Goal: Transaction & Acquisition: Purchase product/service

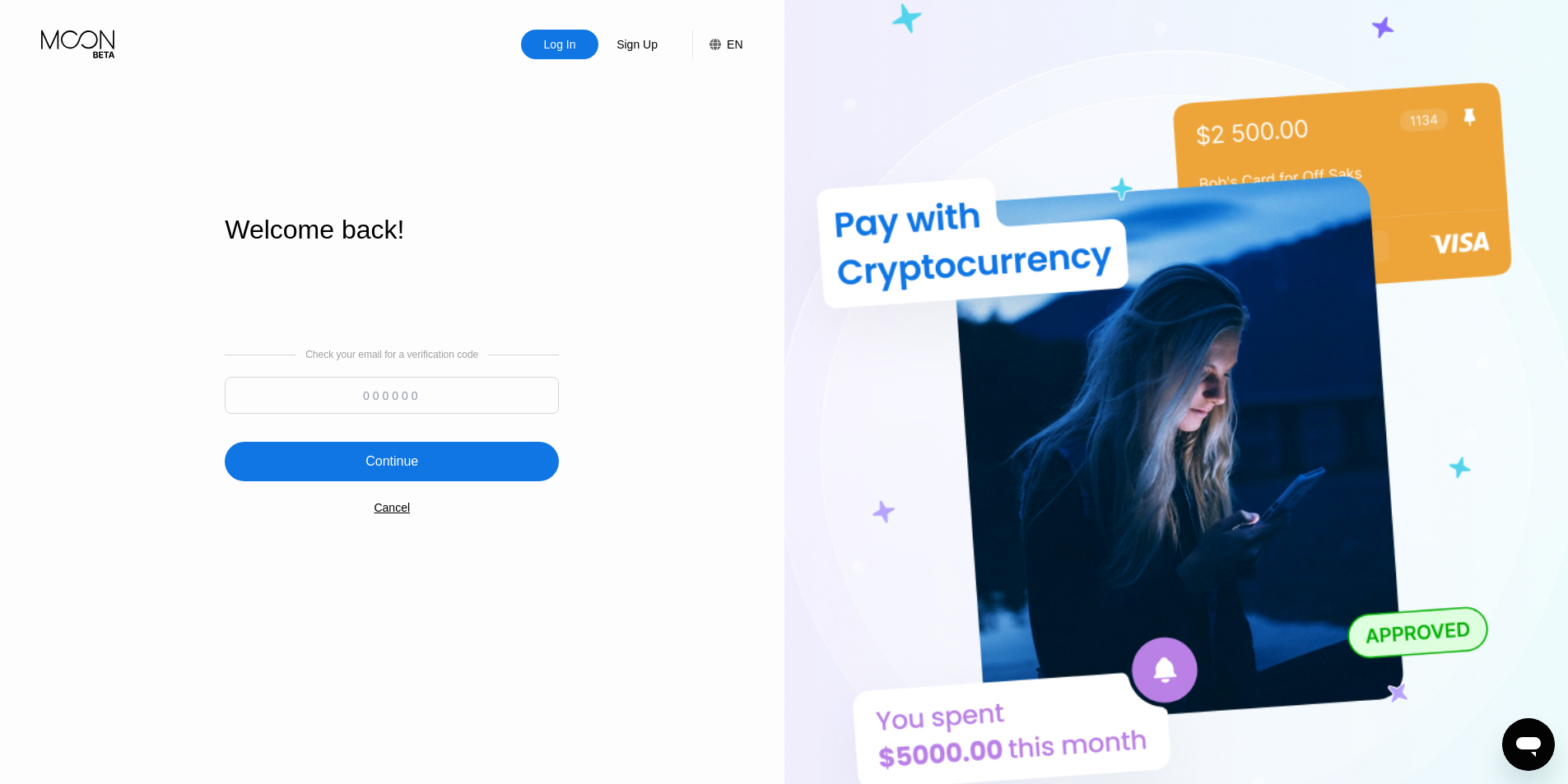
click at [370, 421] on div at bounding box center [392, 399] width 334 height 45
click at [375, 396] on input at bounding box center [392, 395] width 334 height 37
paste input "822998"
type input "822998"
click at [450, 477] on div "Continue" at bounding box center [392, 462] width 334 height 39
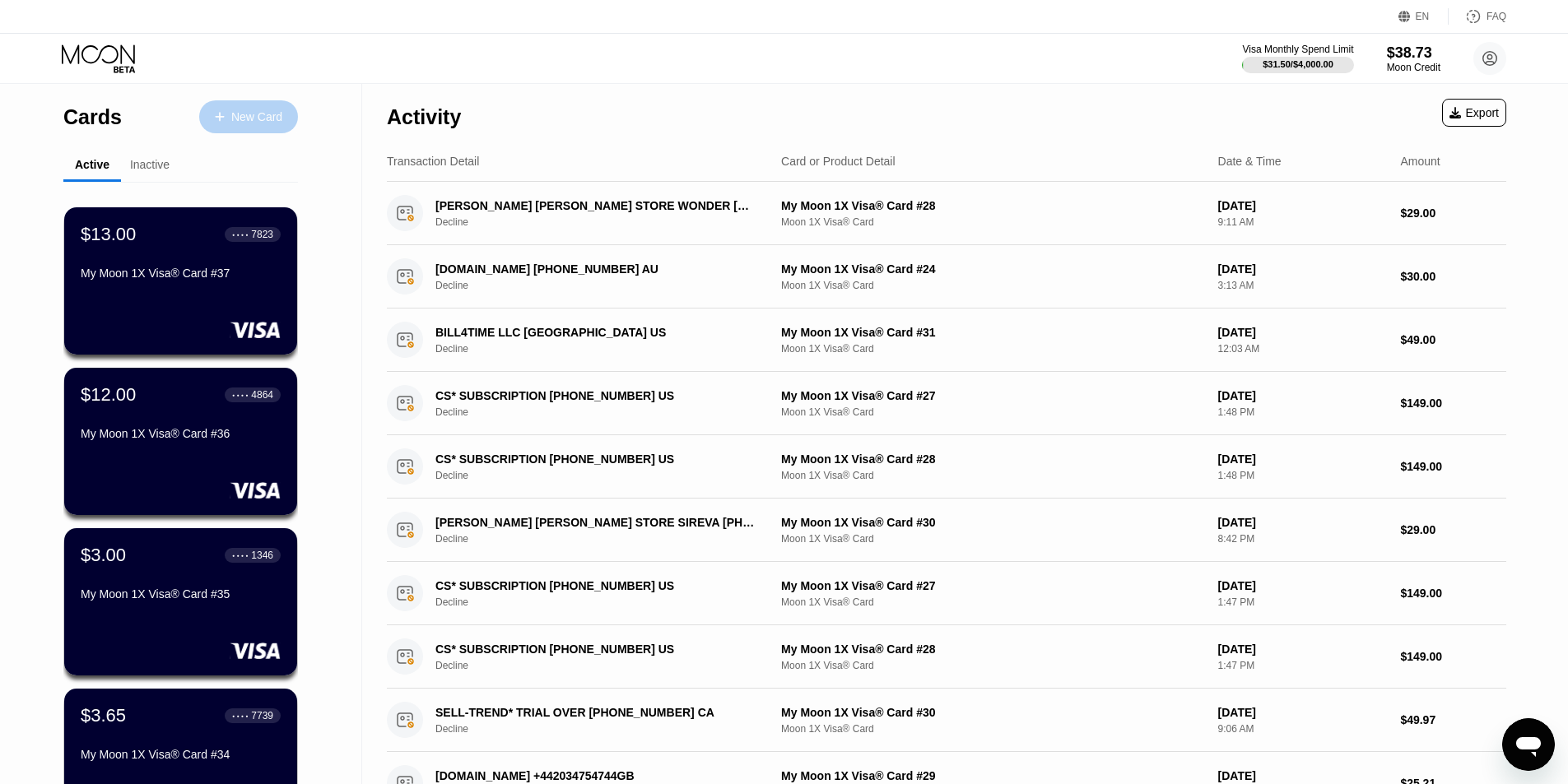
click at [253, 125] on div "New Card" at bounding box center [257, 117] width 51 height 14
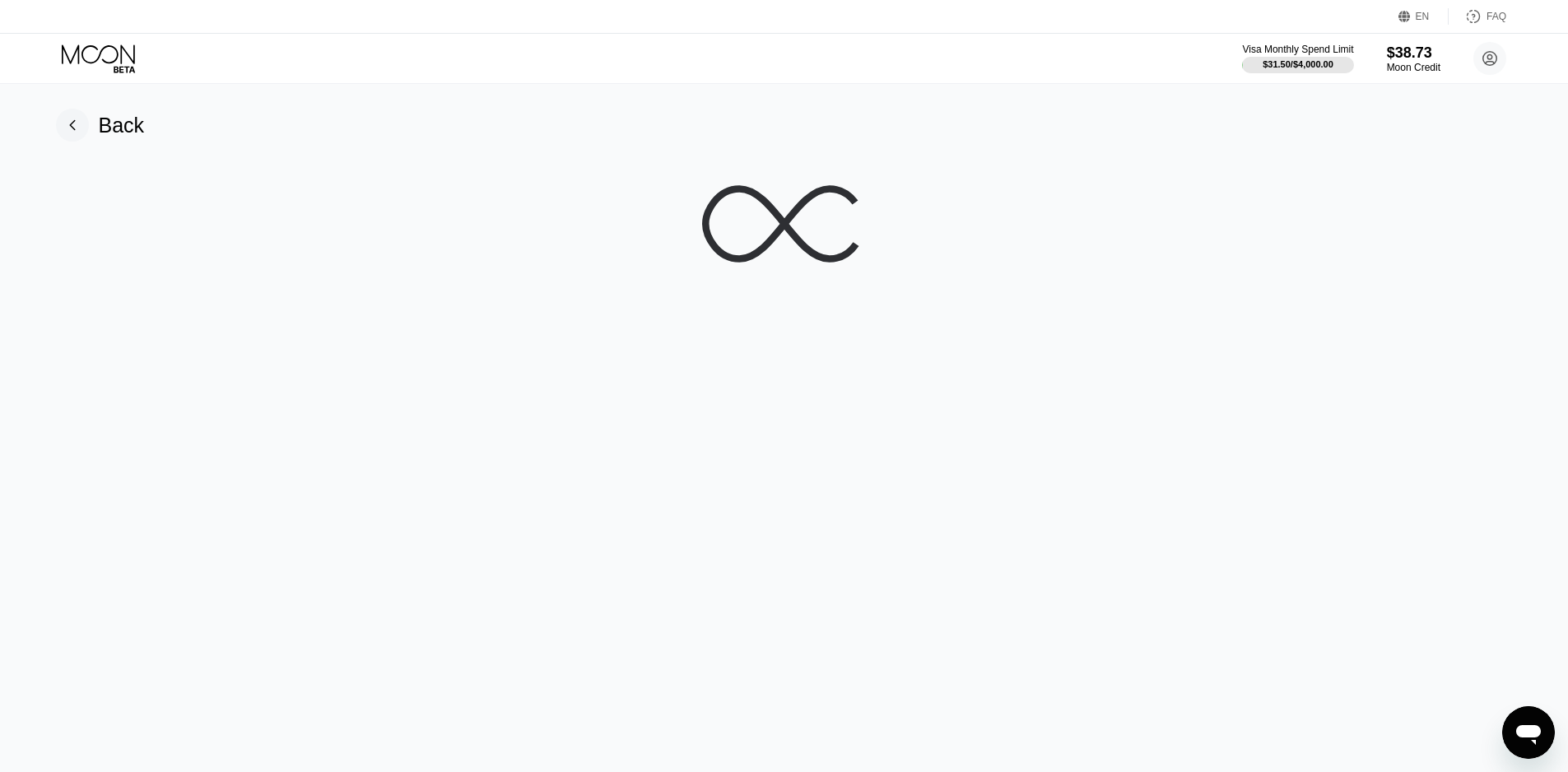
click at [979, 319] on div "Back" at bounding box center [784, 427] width 1580 height 688
click at [740, 276] on icon at bounding box center [784, 223] width 165 height 165
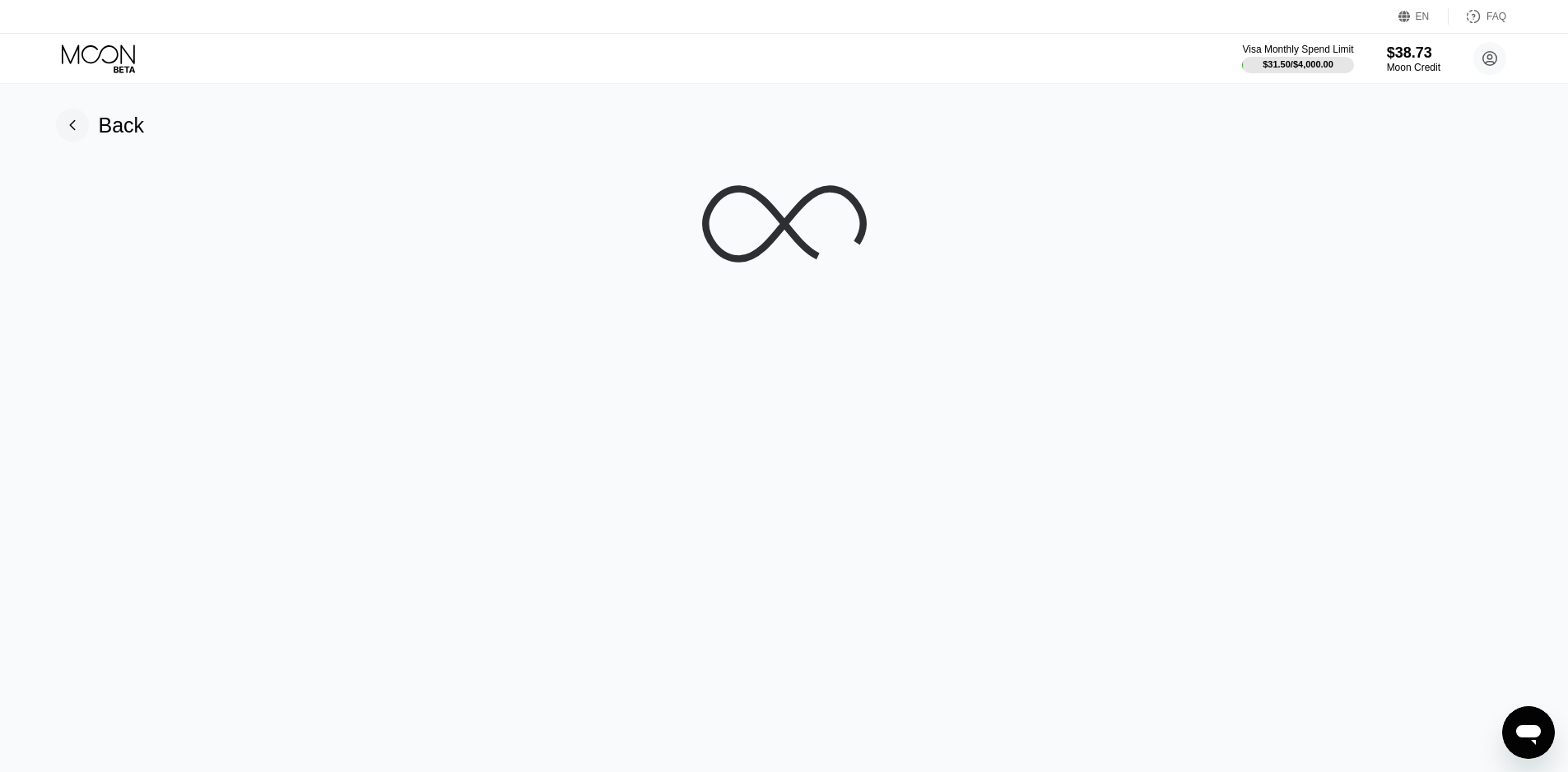
click at [740, 276] on icon at bounding box center [784, 223] width 165 height 165
click at [88, 129] on div "Back" at bounding box center [101, 125] width 89 height 33
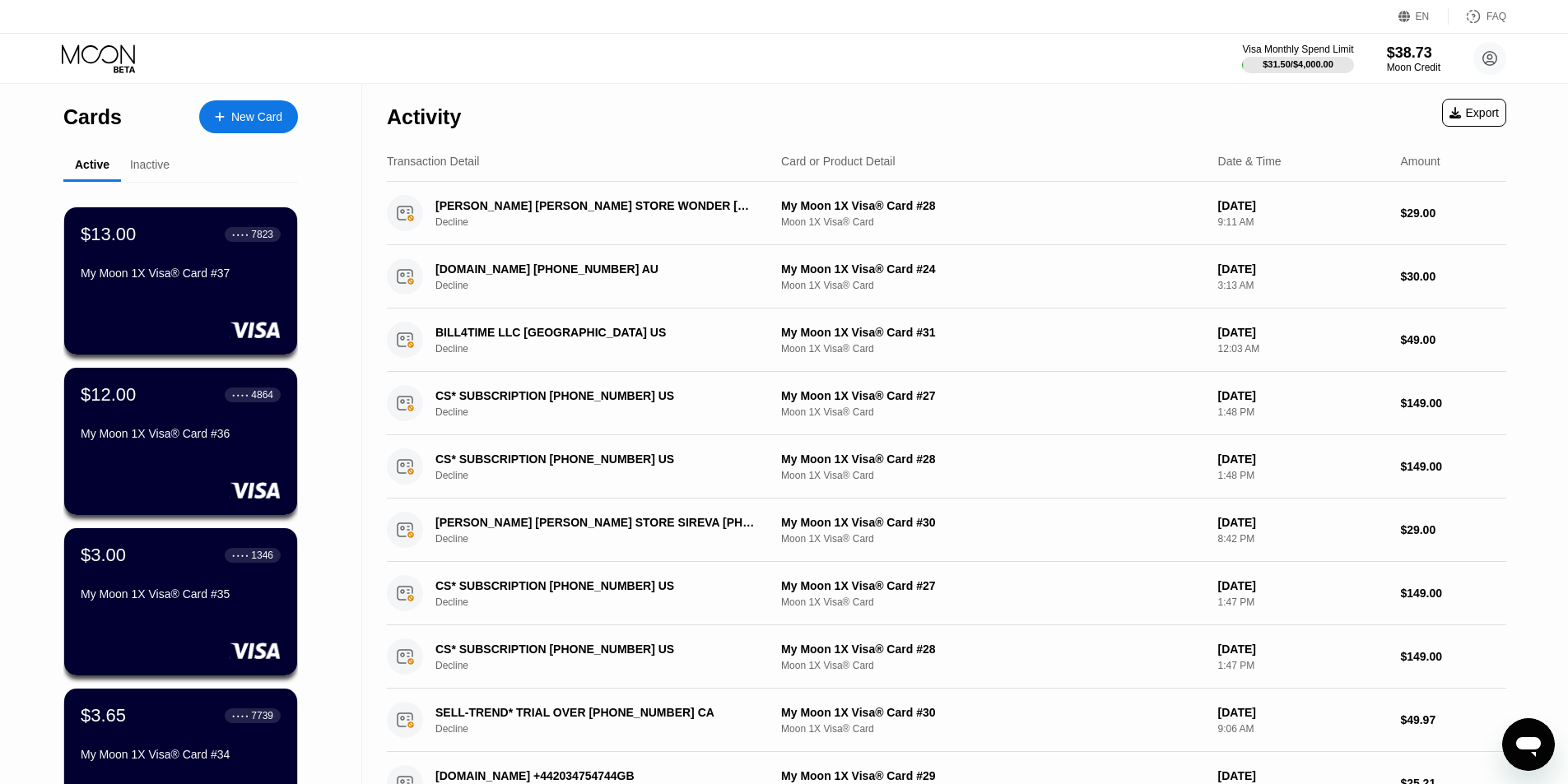
click at [245, 121] on div "New Card" at bounding box center [257, 117] width 51 height 14
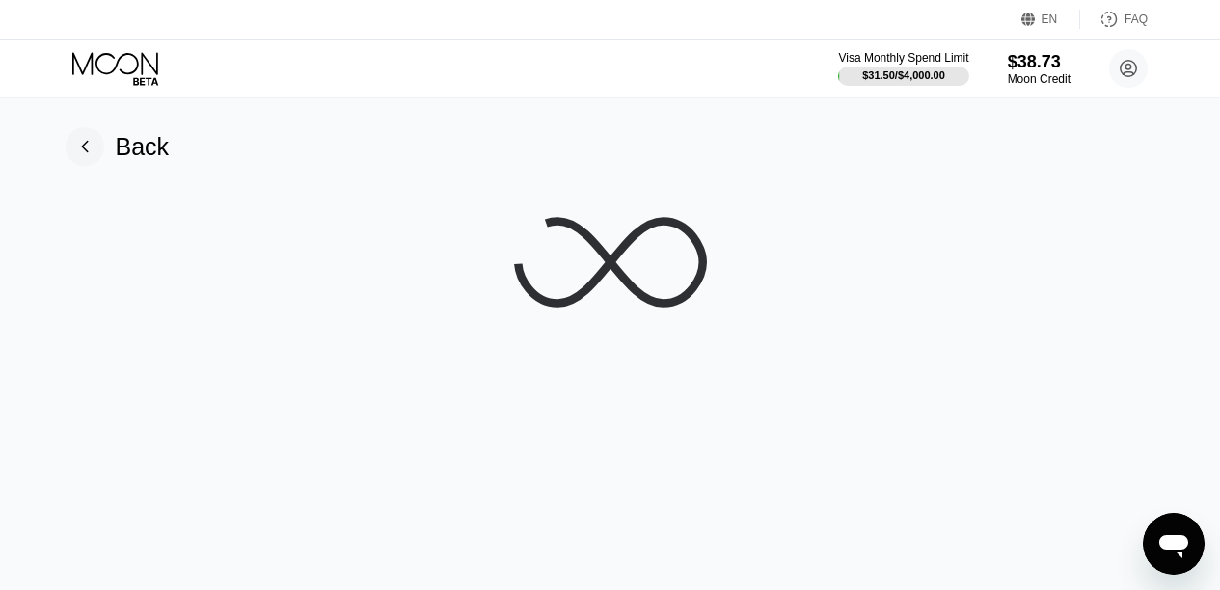
click at [127, 70] on icon at bounding box center [117, 69] width 90 height 34
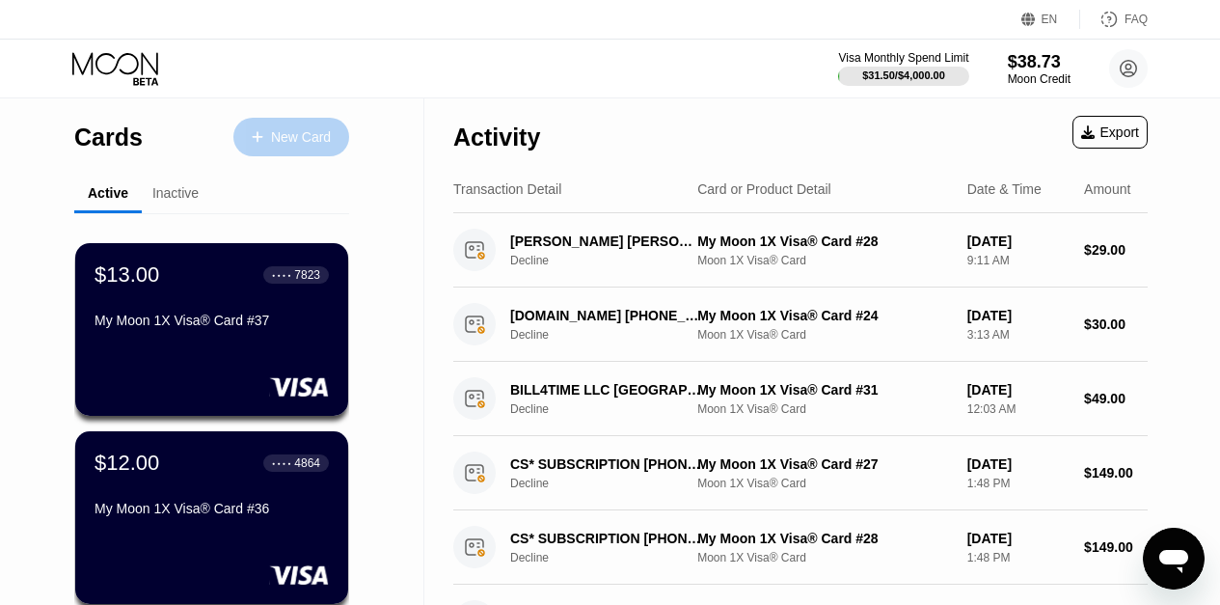
click at [268, 146] on div at bounding box center [267, 137] width 8 height 16
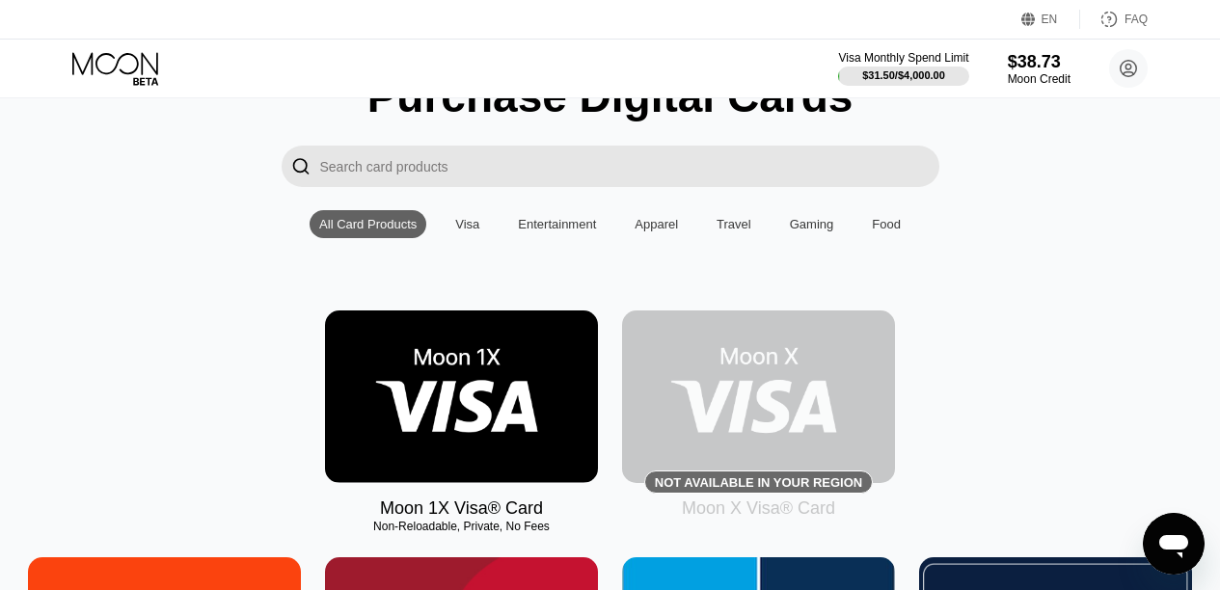
scroll to position [96, 0]
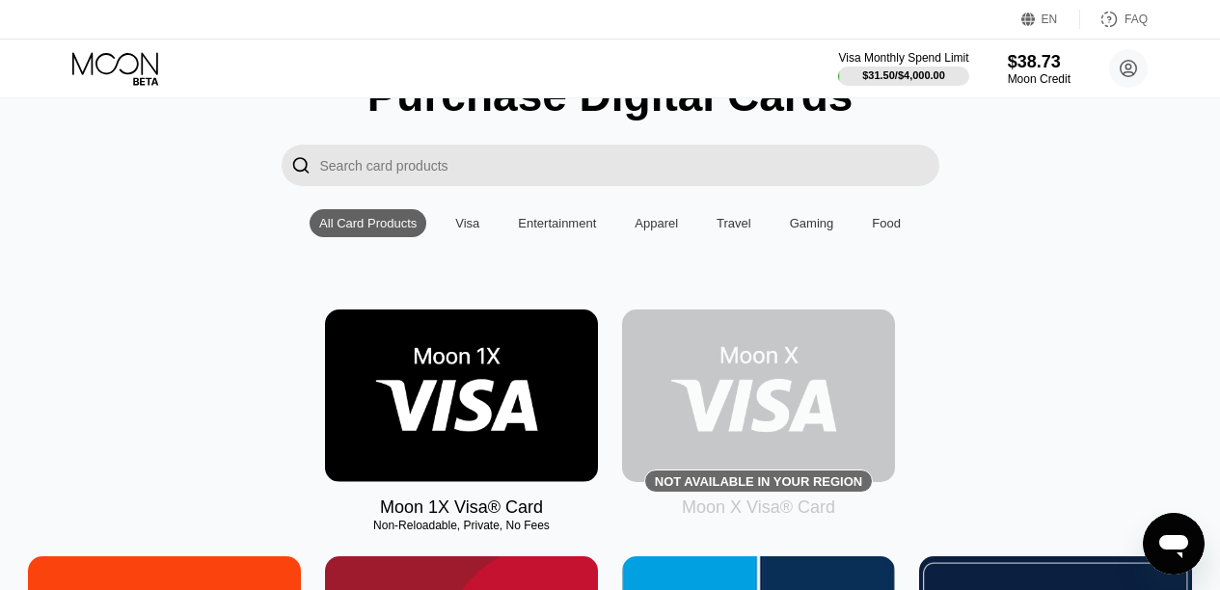
click at [441, 360] on img at bounding box center [461, 396] width 273 height 173
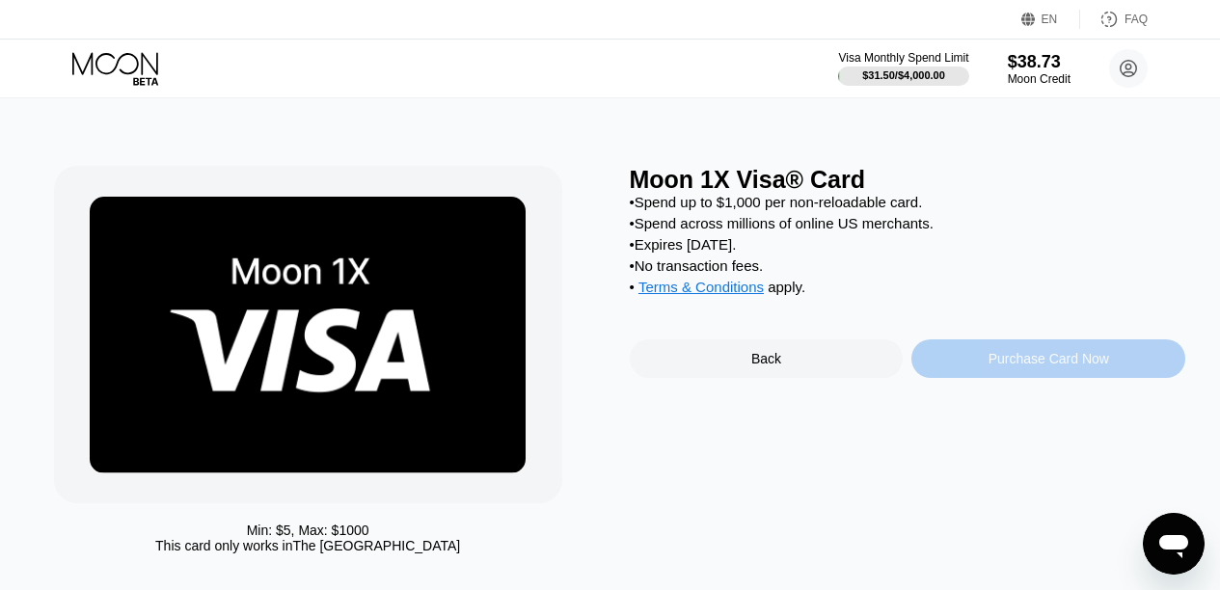
click at [1051, 367] on div "Purchase Card Now" at bounding box center [1049, 358] width 121 height 15
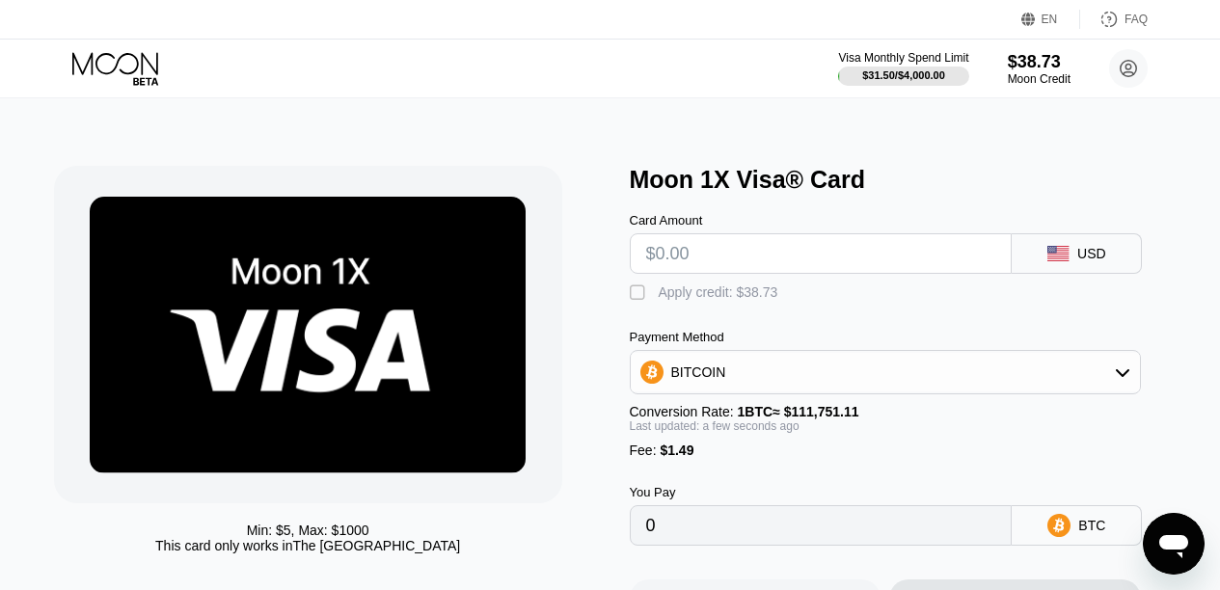
click at [722, 268] on input "text" at bounding box center [821, 253] width 350 height 39
type input "$21"
type input "0.00020126"
type input "$21"
click at [639, 301] on div "" at bounding box center [639, 293] width 19 height 19
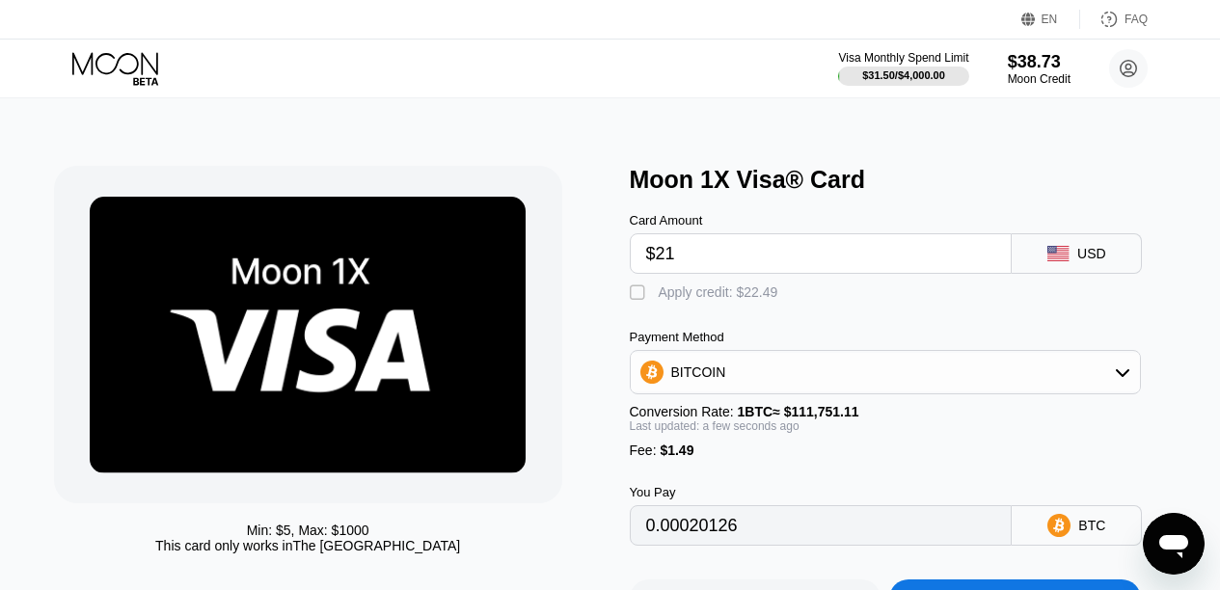
type input "0"
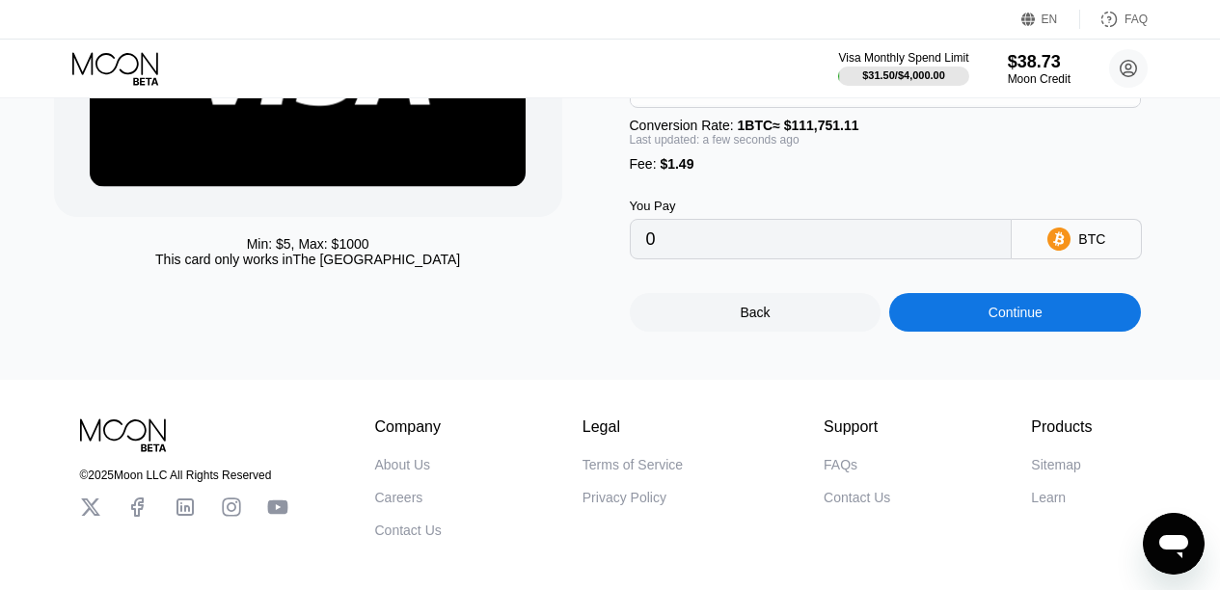
scroll to position [386, 0]
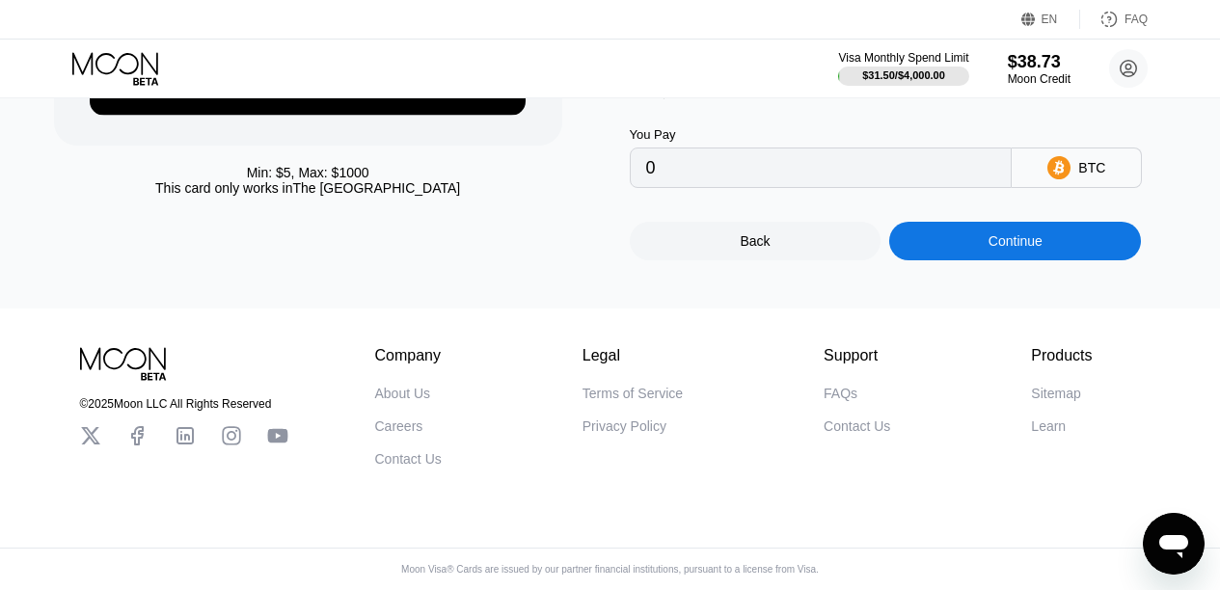
click at [1046, 240] on div "Continue" at bounding box center [1016, 241] width 252 height 39
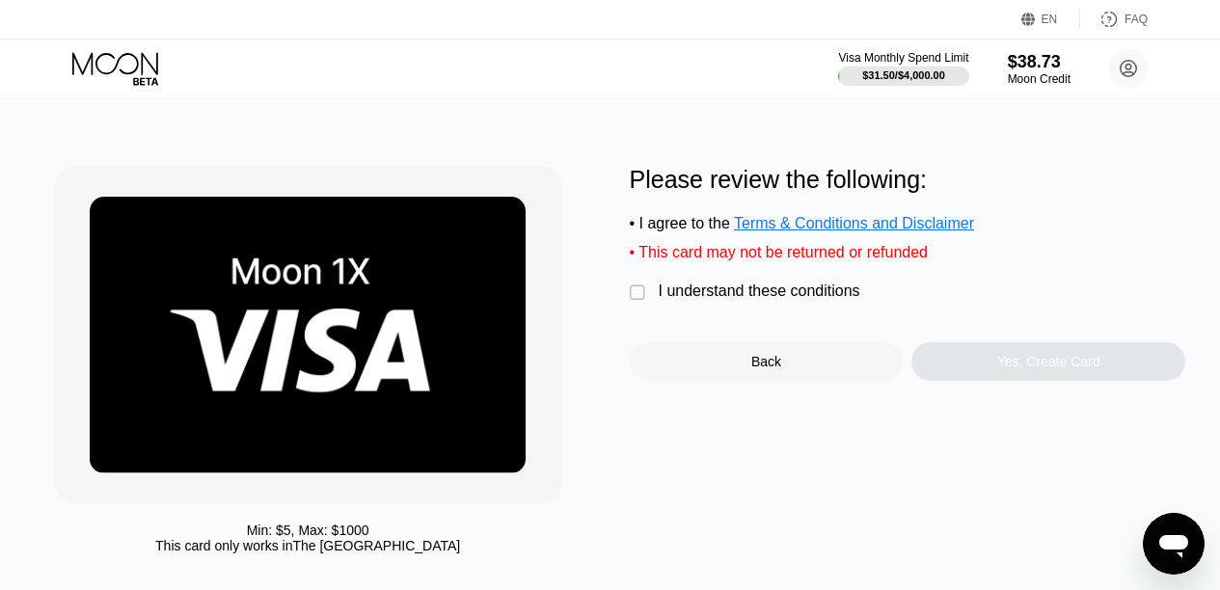
click at [632, 303] on div "" at bounding box center [639, 293] width 19 height 19
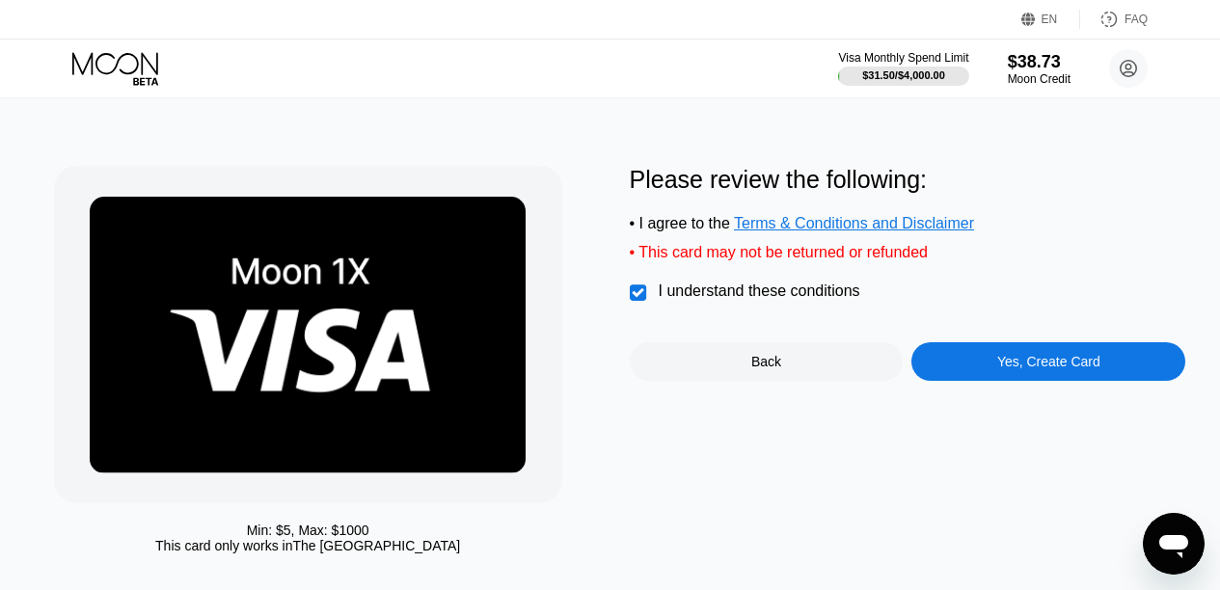
click at [1109, 380] on div "Yes, Create Card" at bounding box center [1049, 362] width 274 height 39
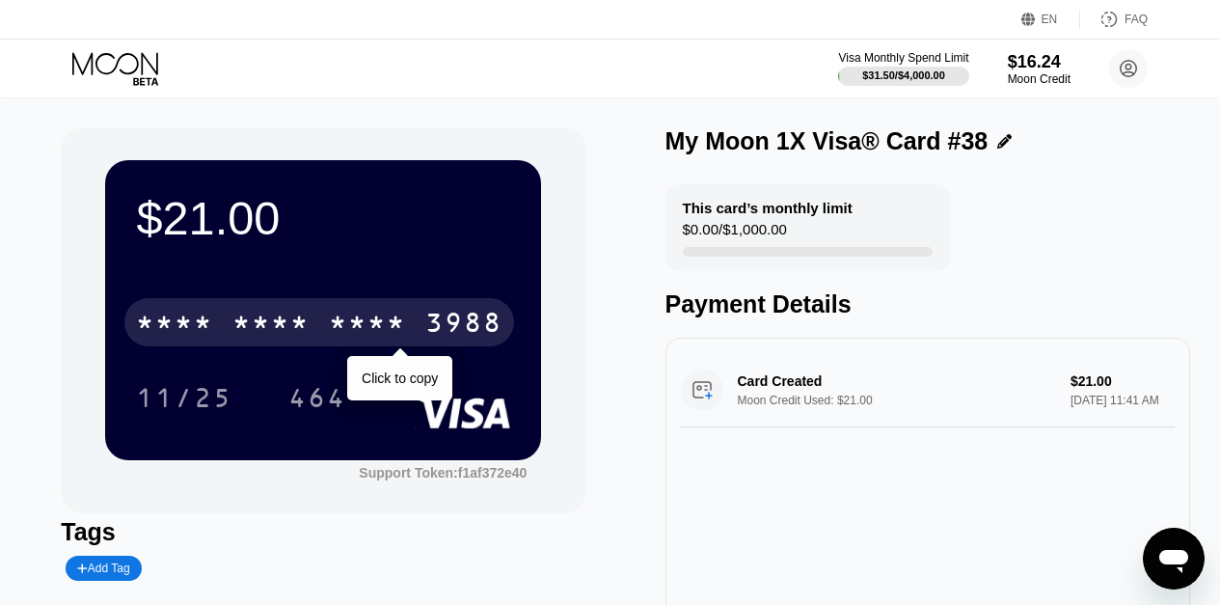
click at [403, 314] on div "* * * *" at bounding box center [367, 325] width 77 height 31
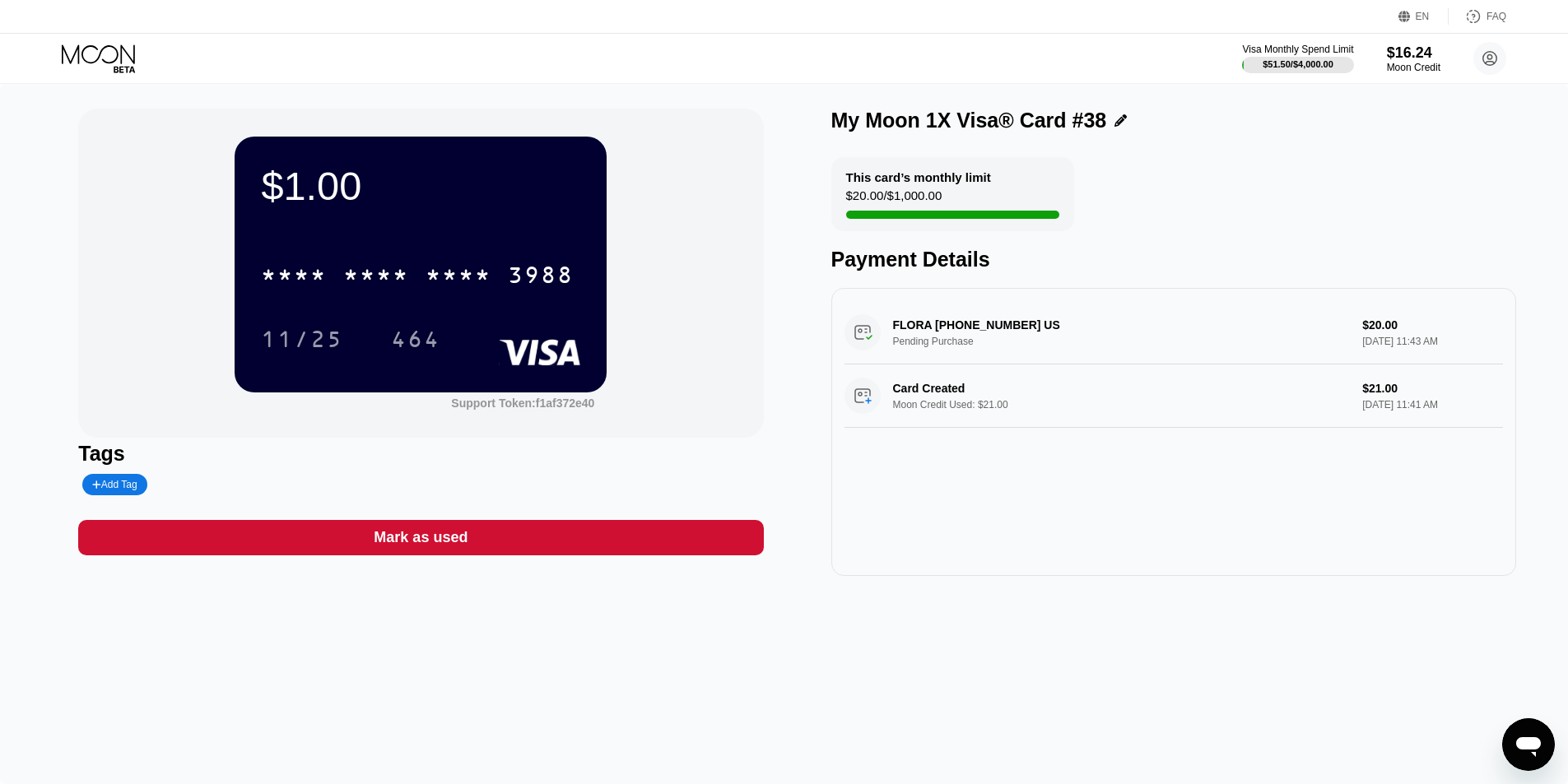
click at [111, 60] on icon at bounding box center [100, 59] width 77 height 29
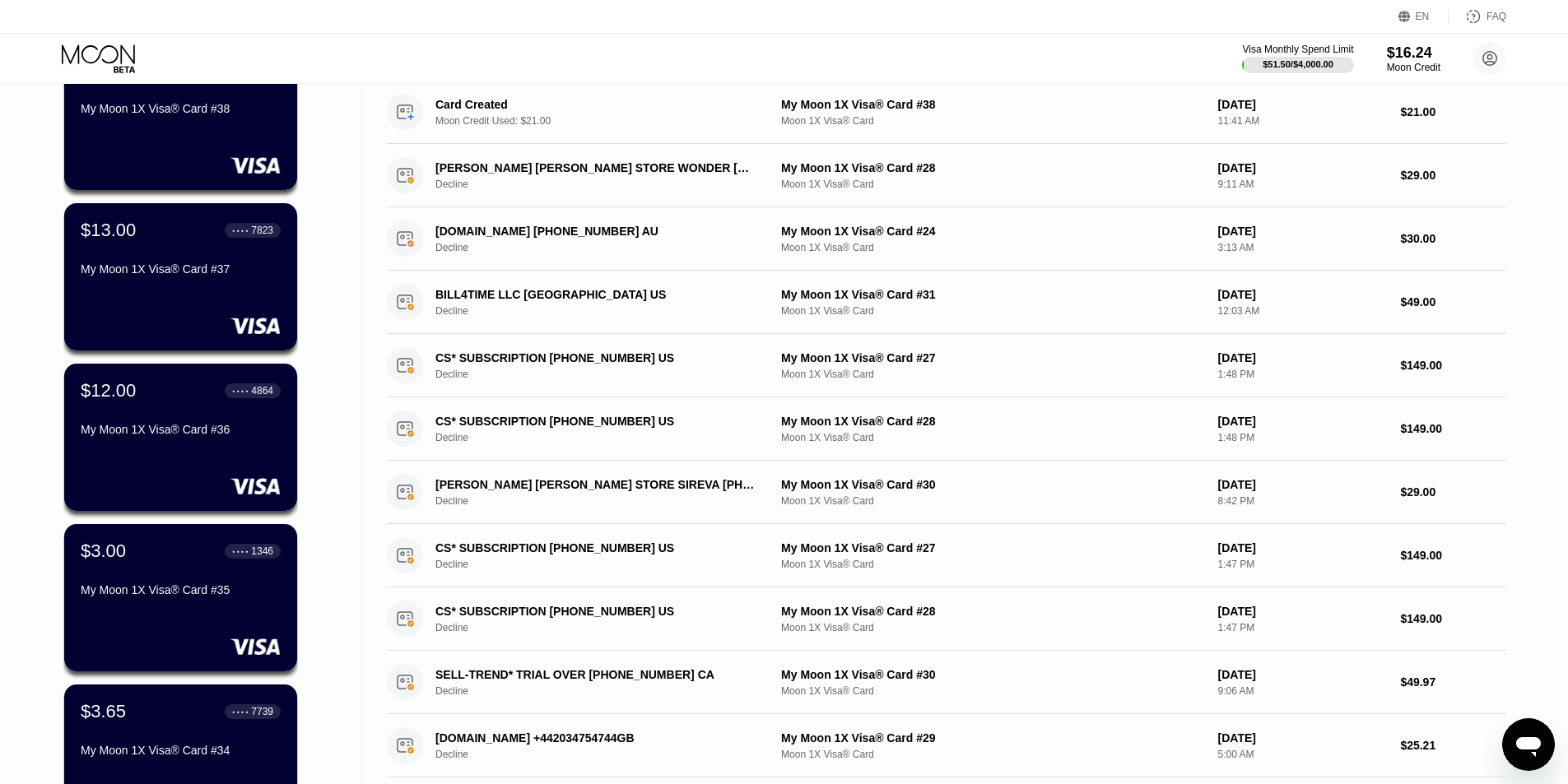
scroll to position [185, 0]
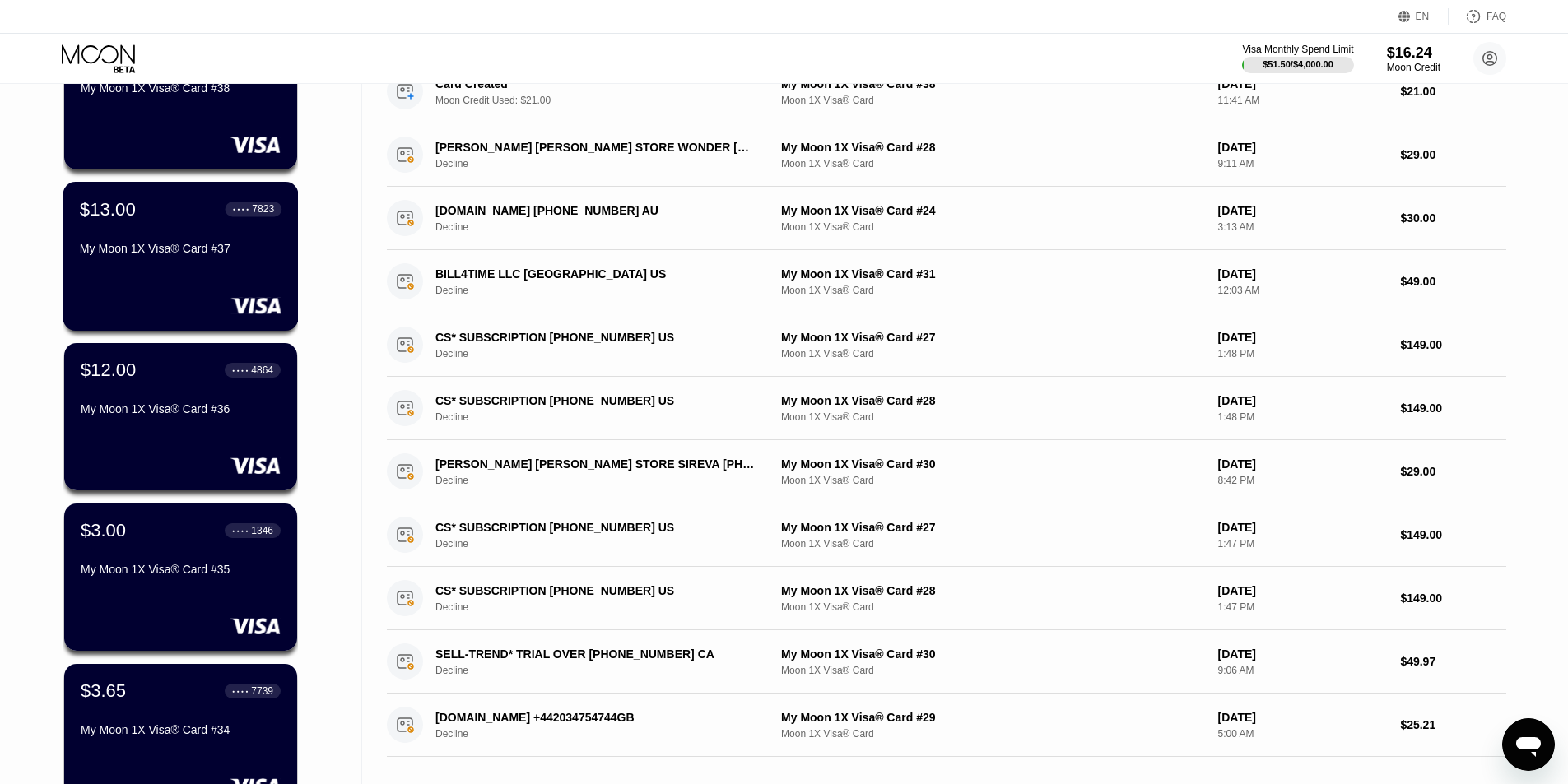
click at [182, 252] on div "My Moon 1X Visa® Card #37" at bounding box center [181, 248] width 201 height 13
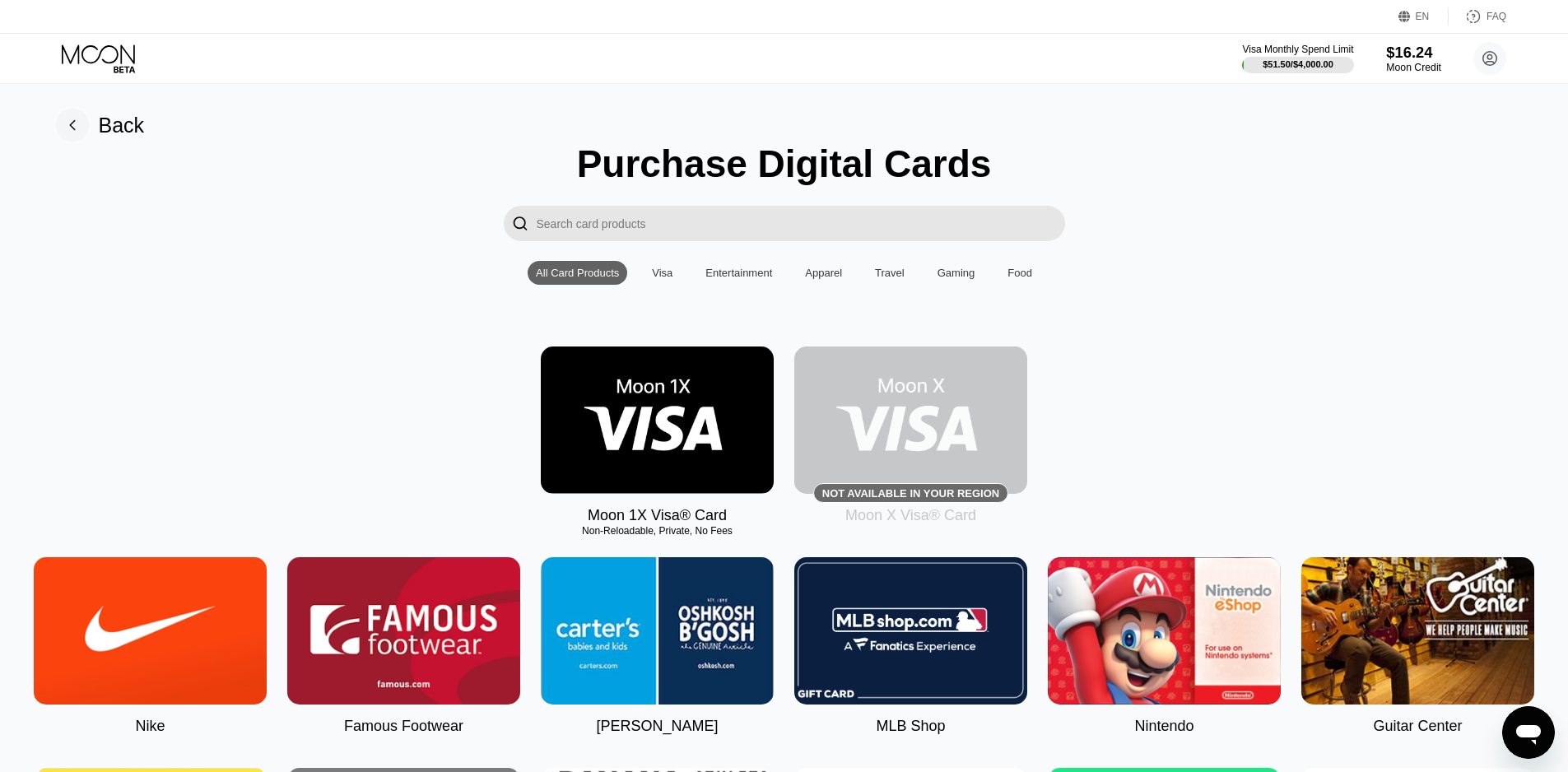
click at [1414, 61] on div "$16.24" at bounding box center [1414, 52] width 55 height 17
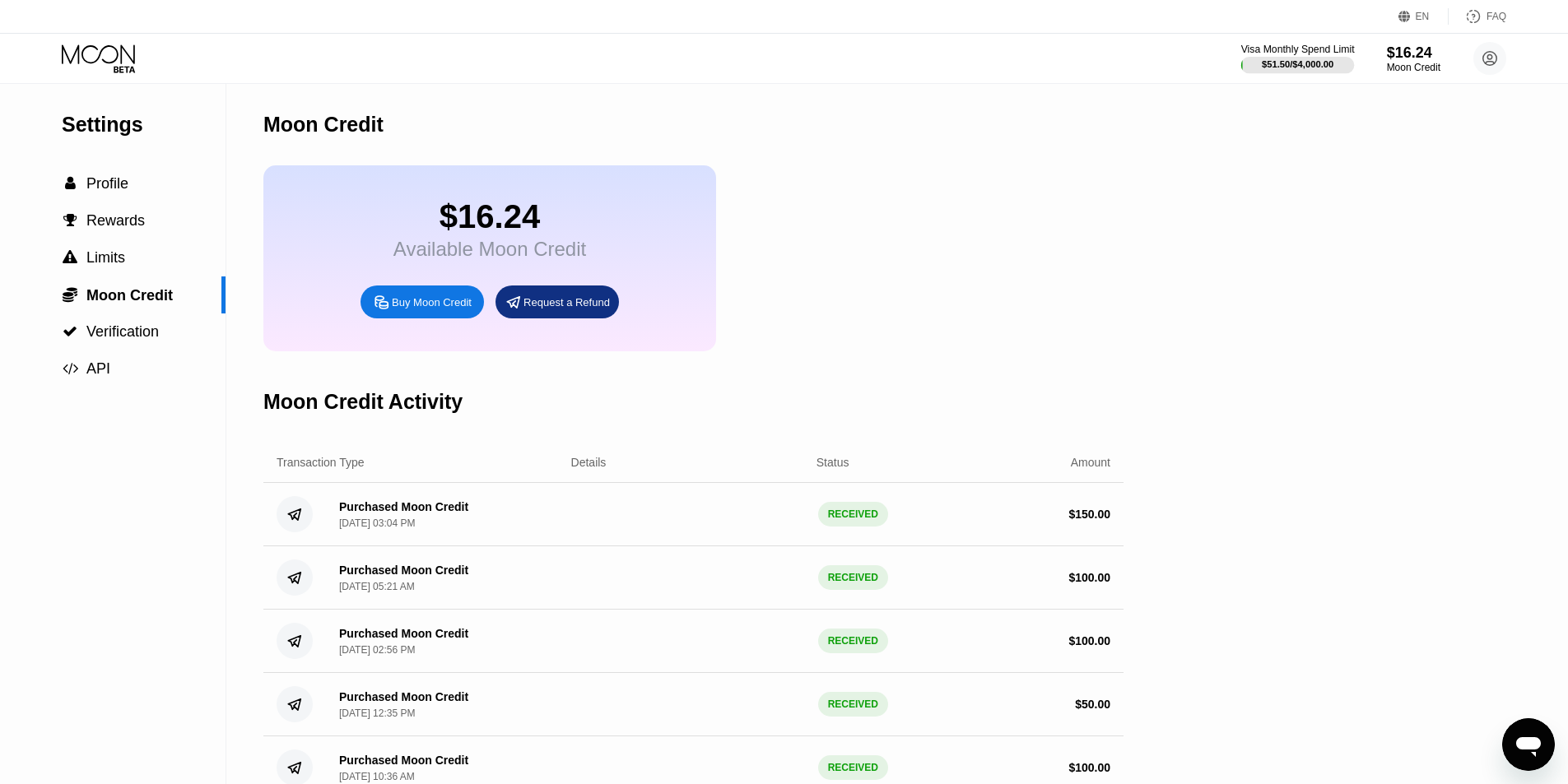
click at [1290, 59] on div "$51.50 / $4,000.00" at bounding box center [1298, 64] width 72 height 10
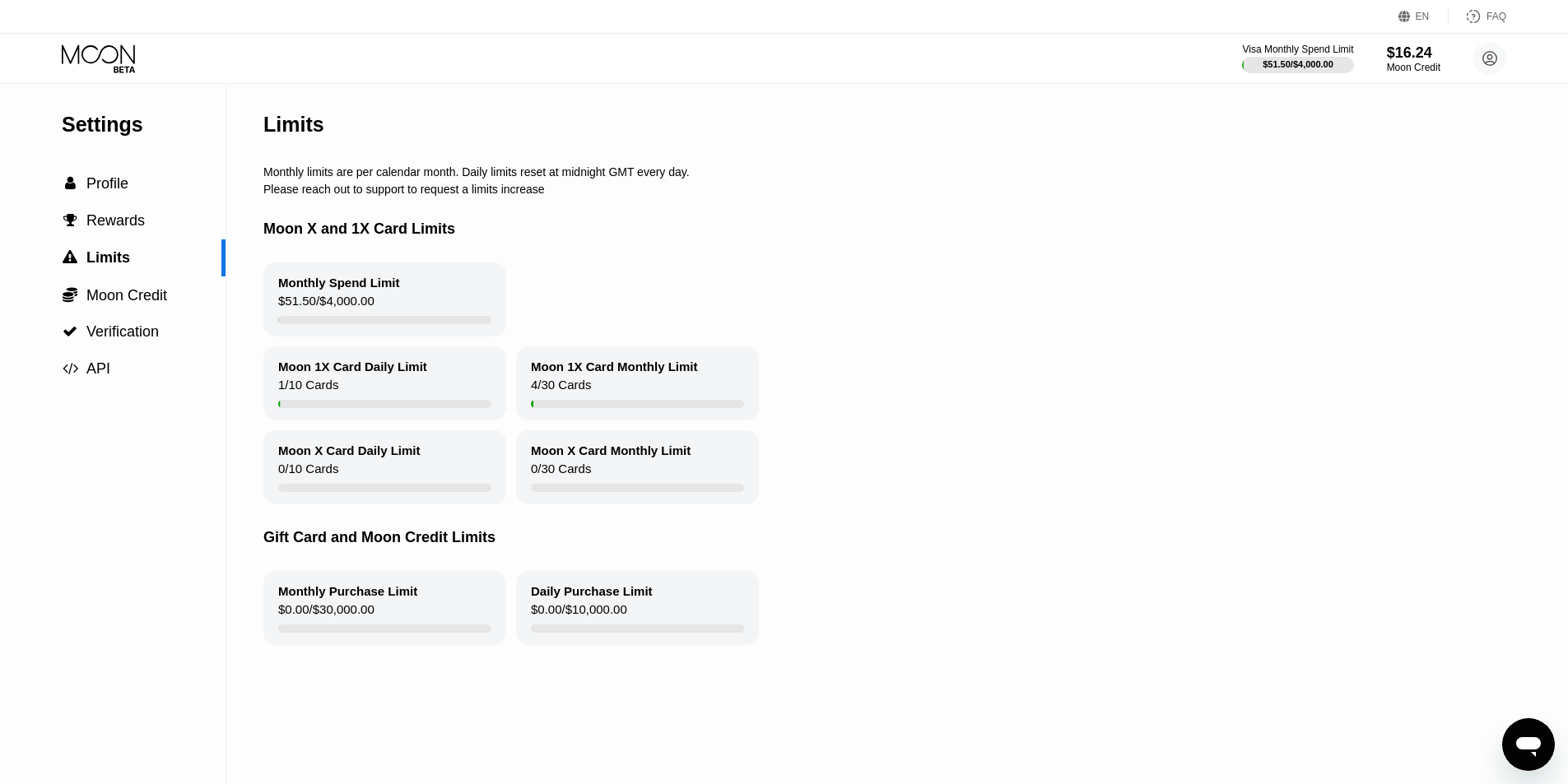
click at [118, 59] on icon at bounding box center [100, 59] width 77 height 29
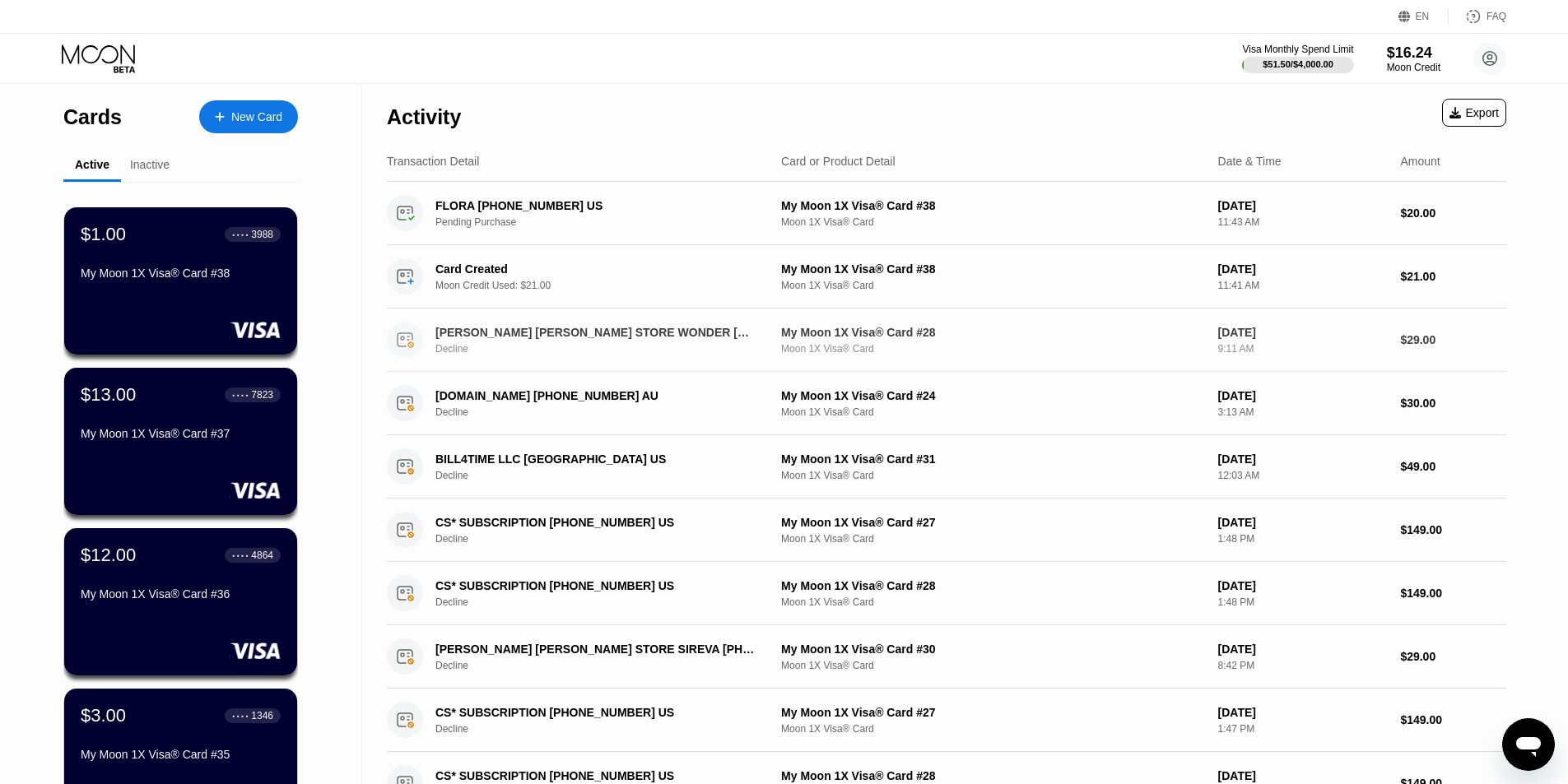
scroll to position [165, 0]
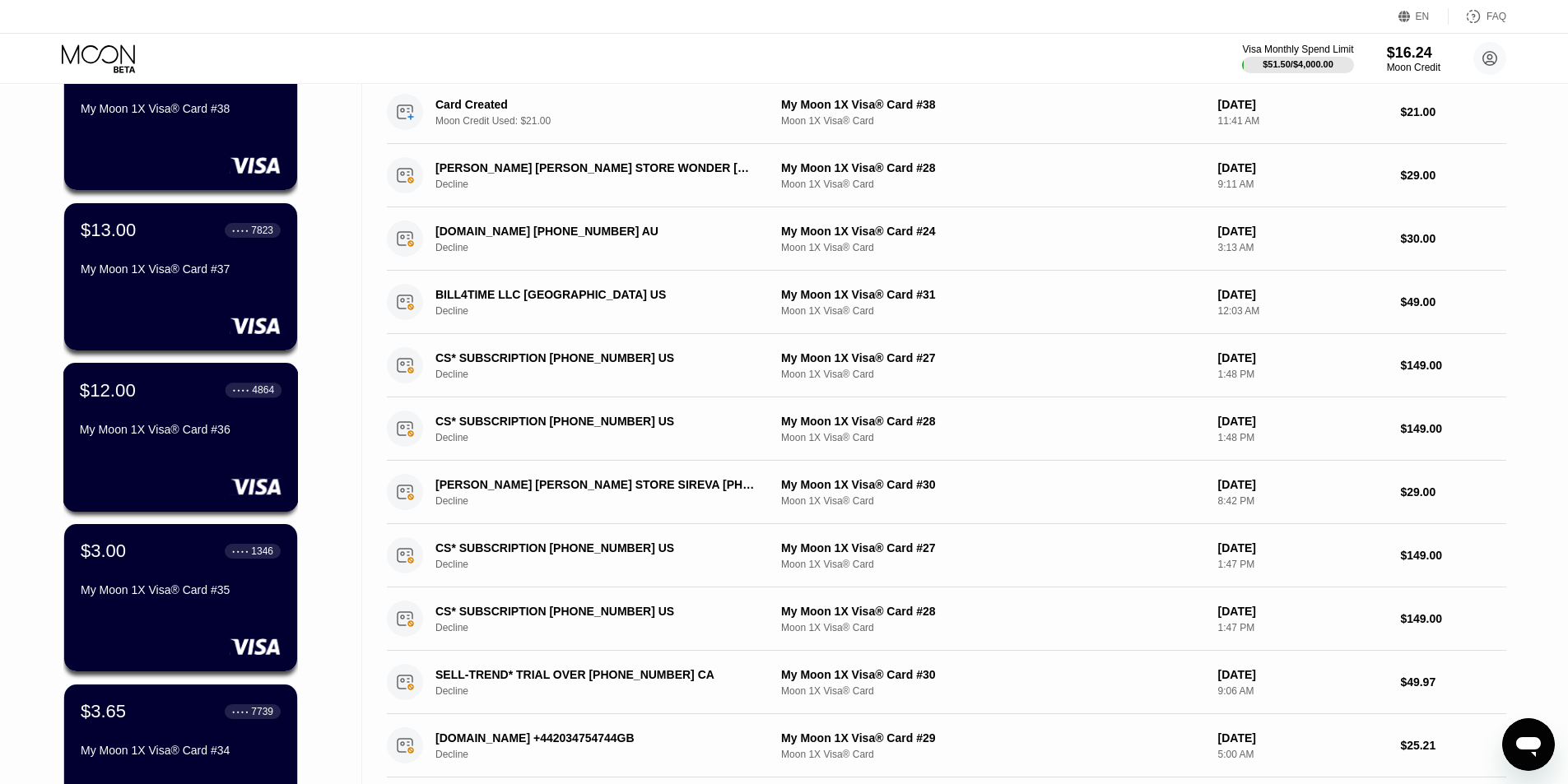
click at [193, 436] on div "My Moon 1X Visa® Card #36" at bounding box center [181, 429] width 201 height 13
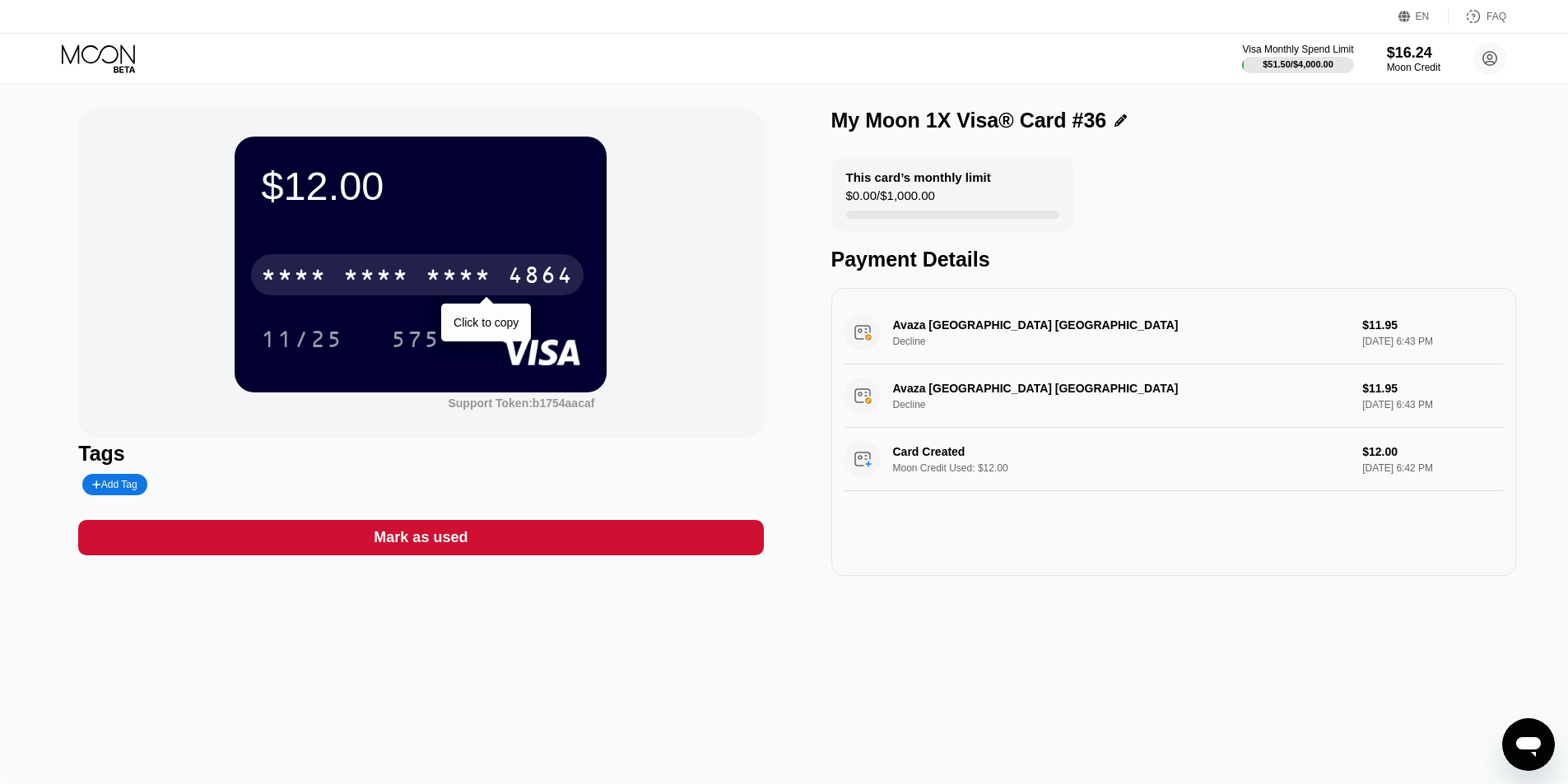
click at [365, 270] on div "* * * *" at bounding box center [375, 277] width 66 height 26
